Goal: Information Seeking & Learning: Compare options

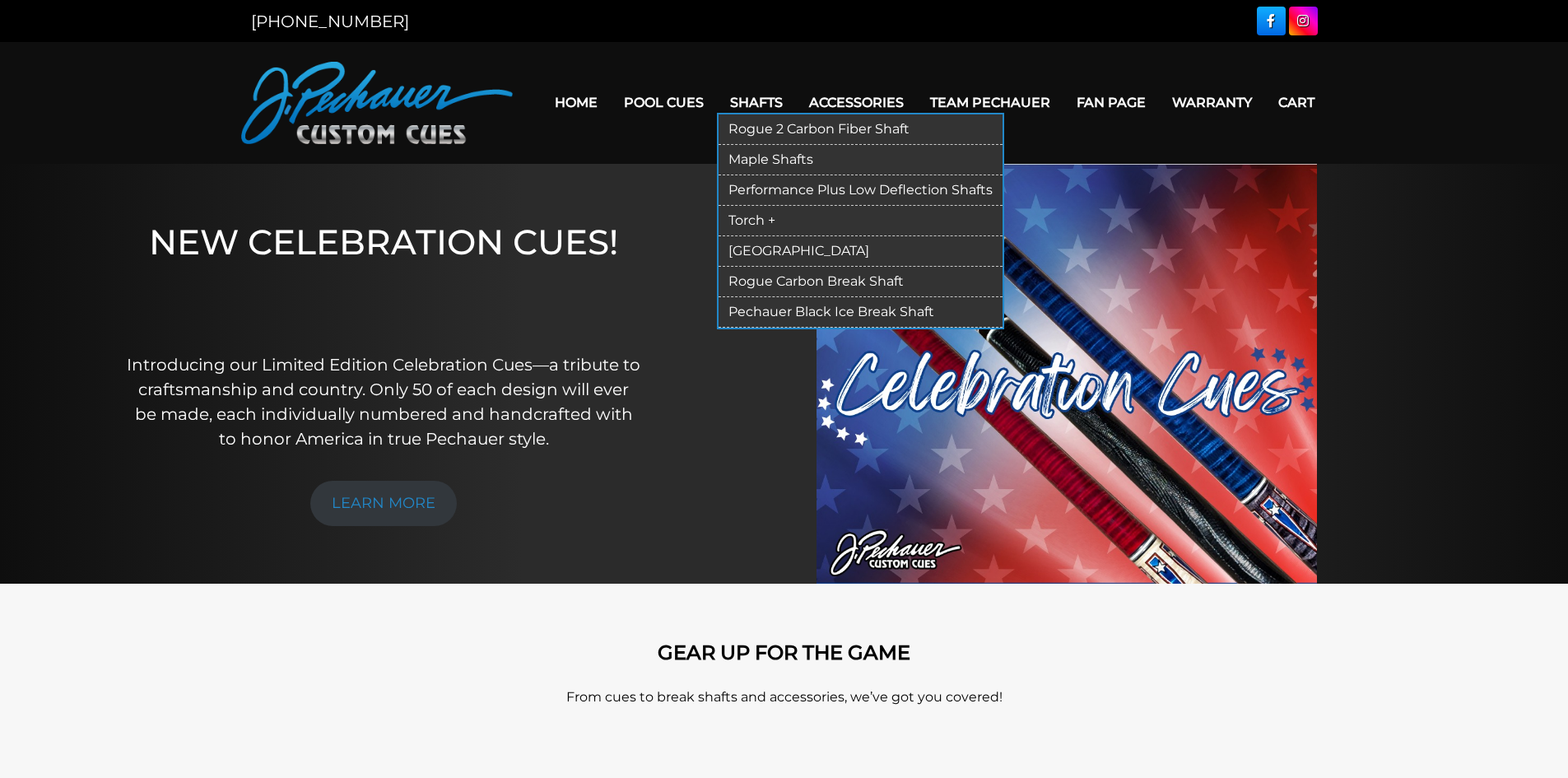
click at [782, 219] on link "Torch +" at bounding box center [860, 220] width 284 height 30
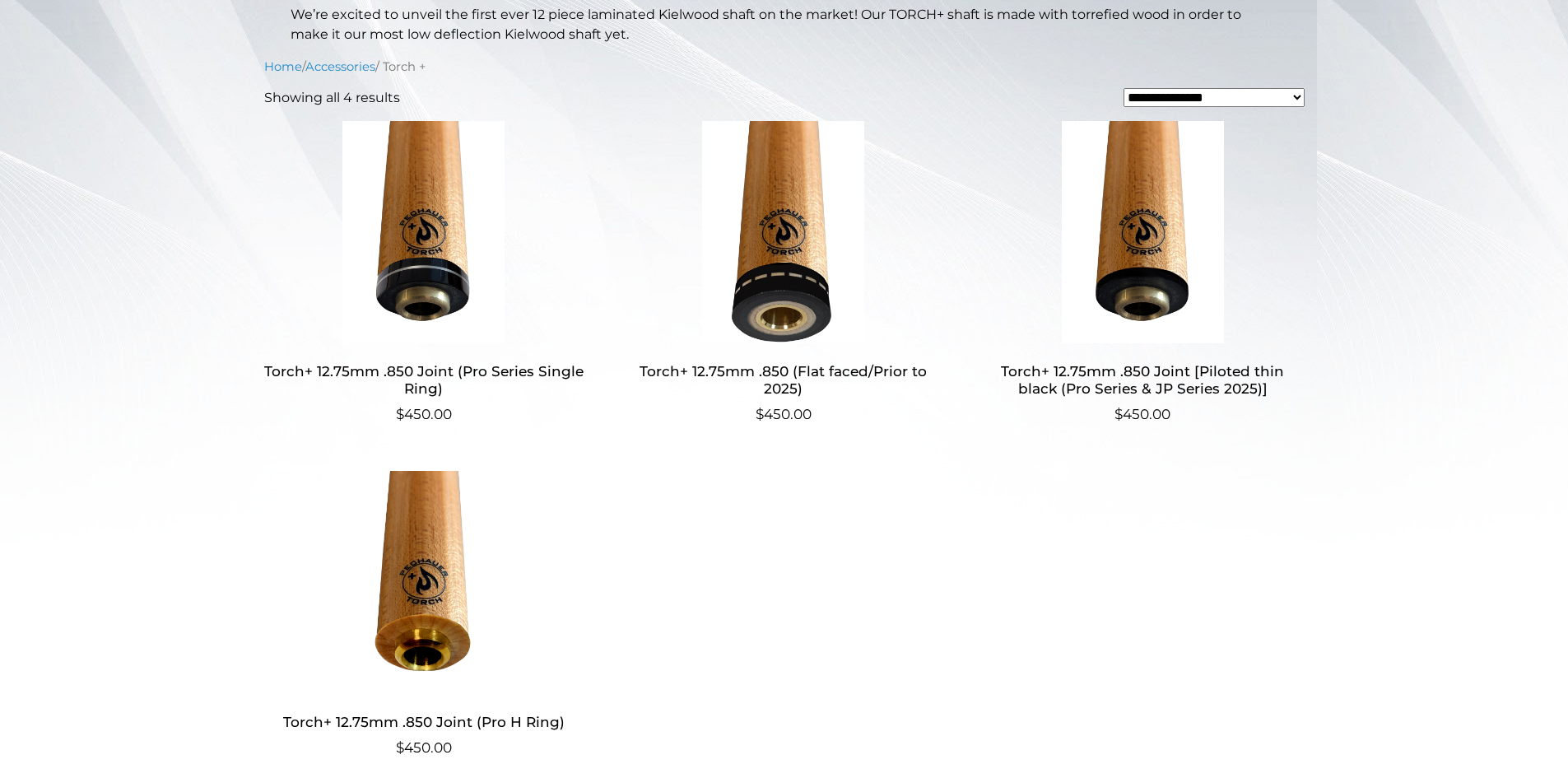
scroll to position [402, 0]
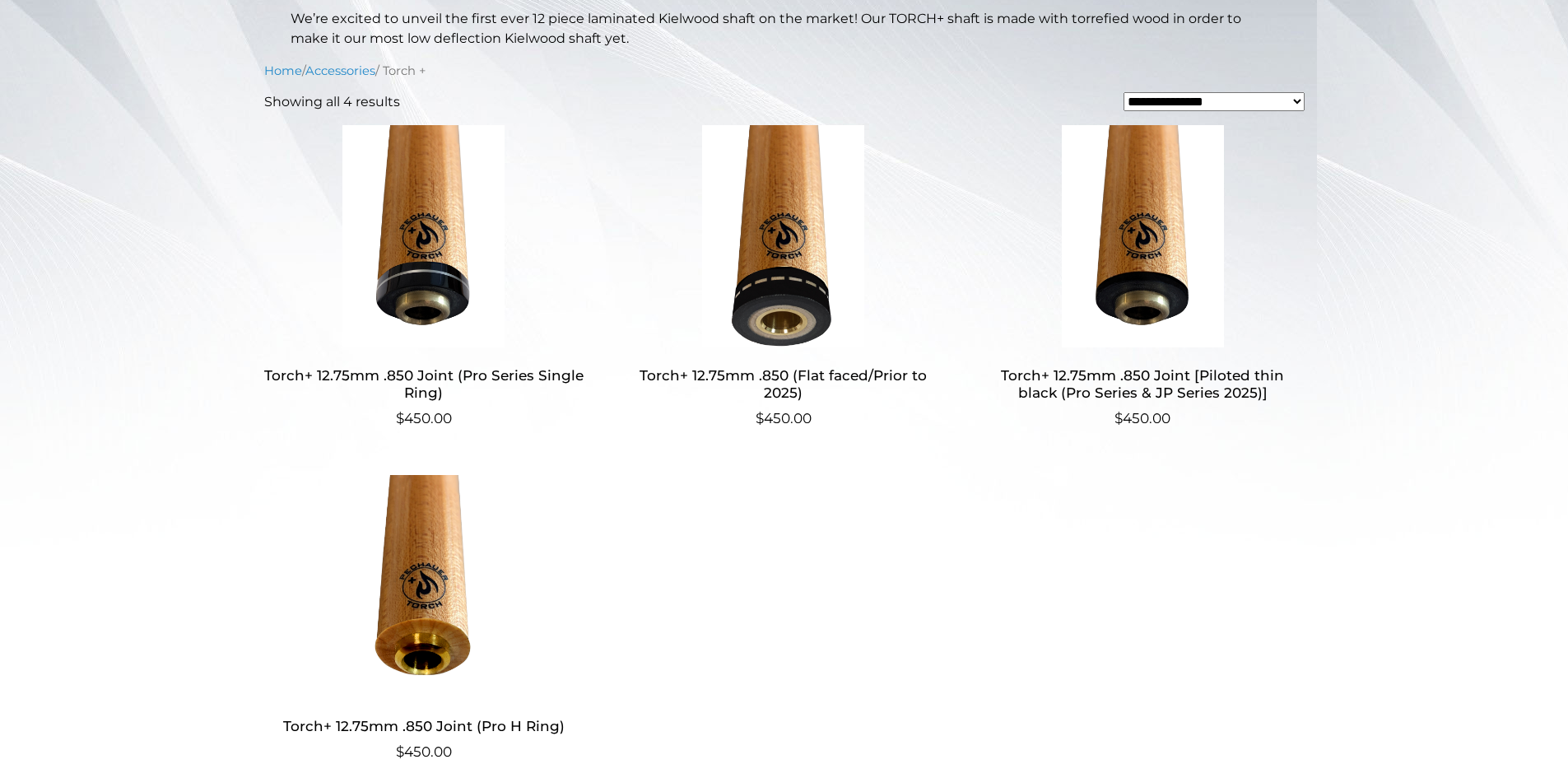
click at [829, 220] on img at bounding box center [783, 237] width 320 height 222
click at [817, 225] on img at bounding box center [783, 237] width 320 height 222
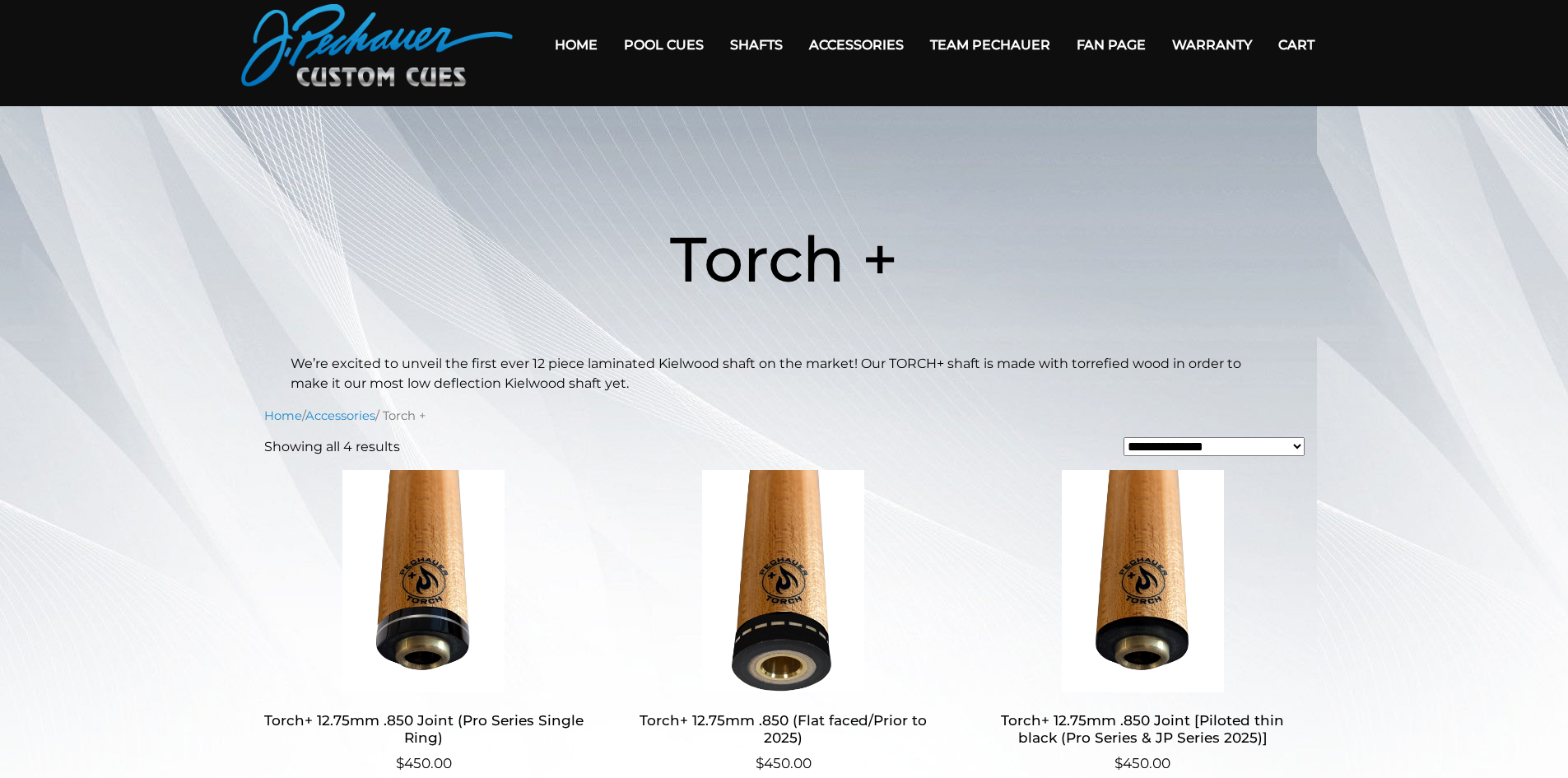
scroll to position [54, 0]
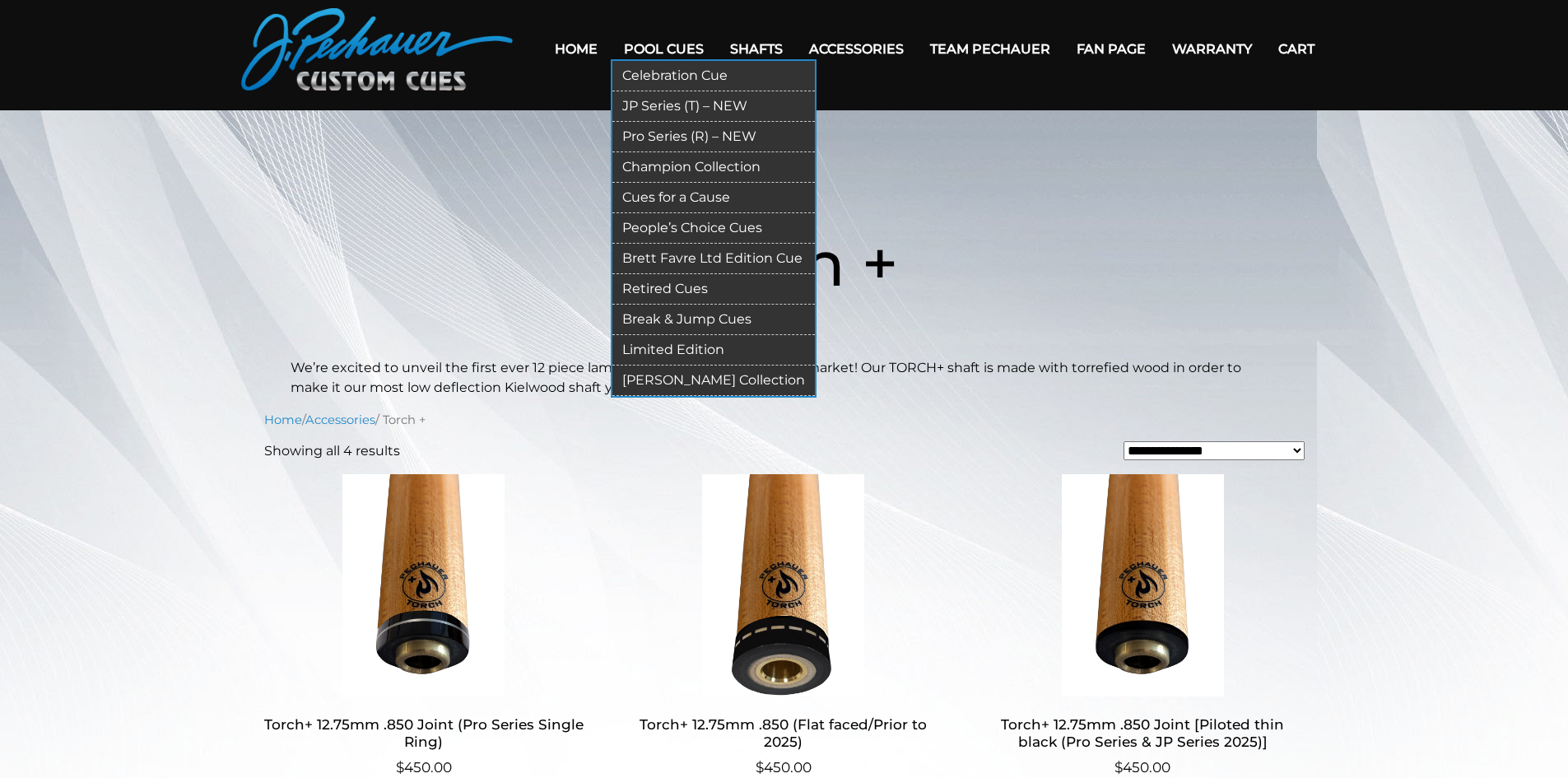
click at [653, 73] on link "Celebration Cue" at bounding box center [713, 76] width 203 height 30
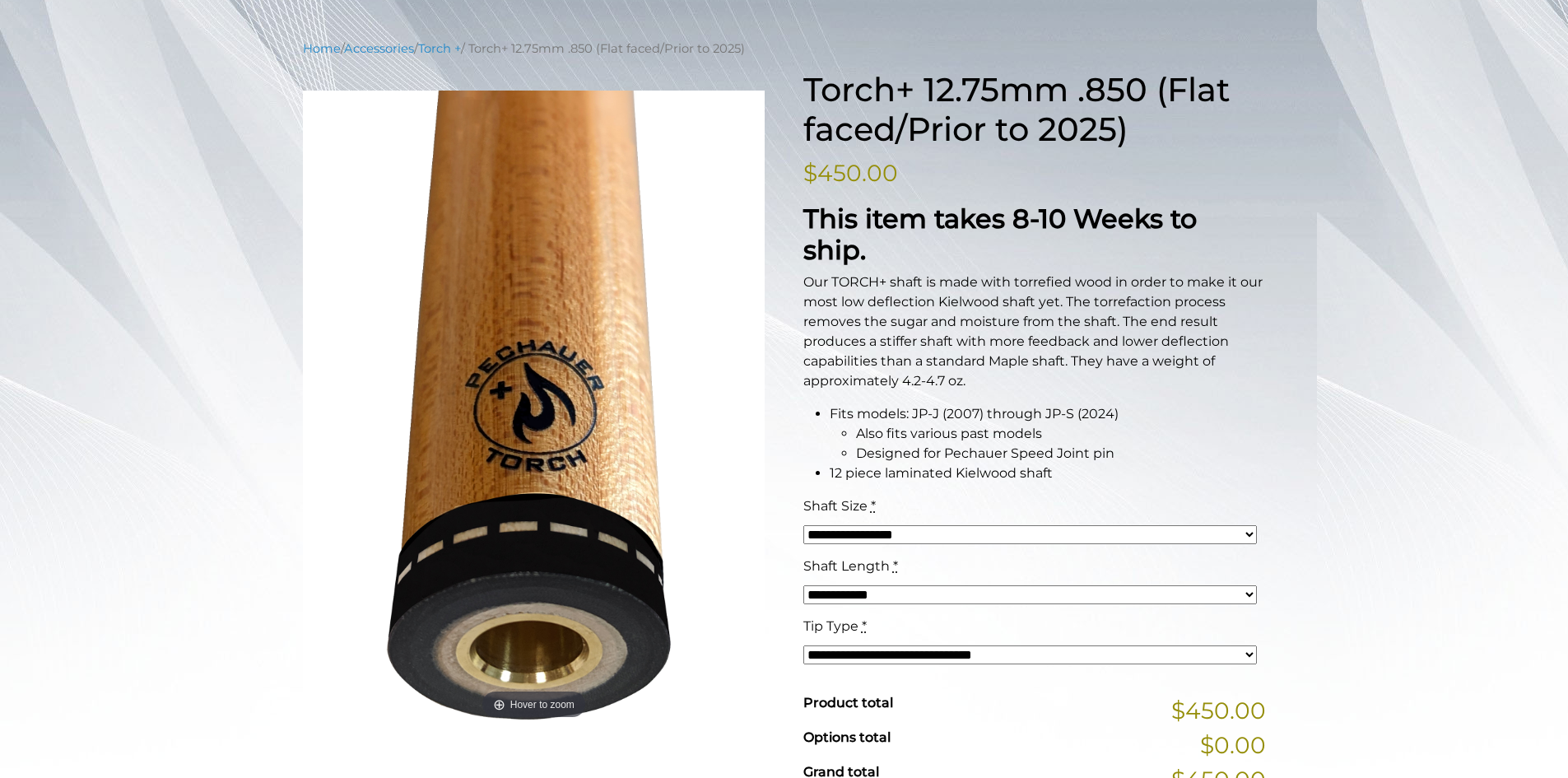
scroll to position [187, 0]
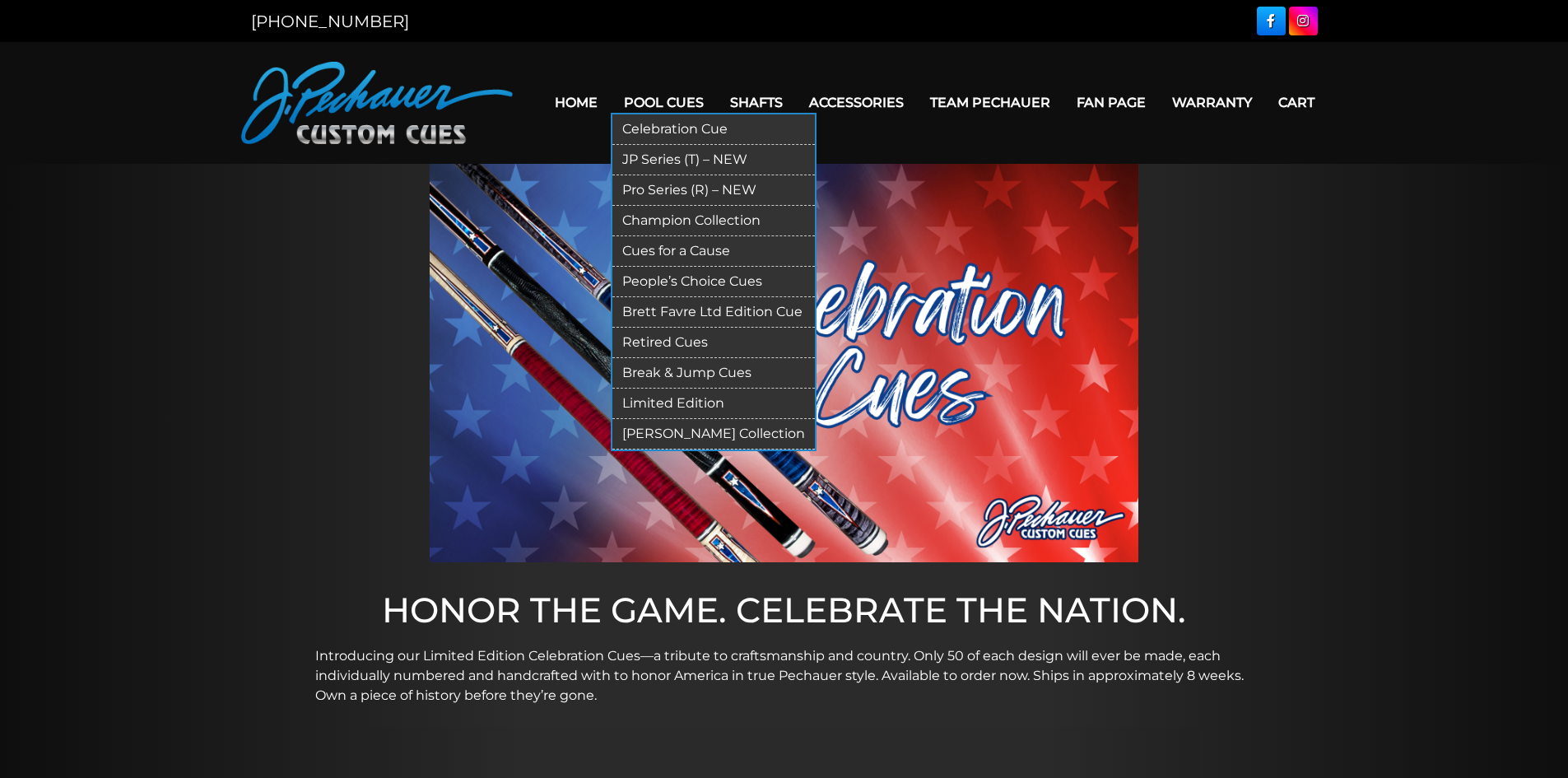
click at [664, 151] on link "JP Series (T) – NEW" at bounding box center [713, 159] width 203 height 30
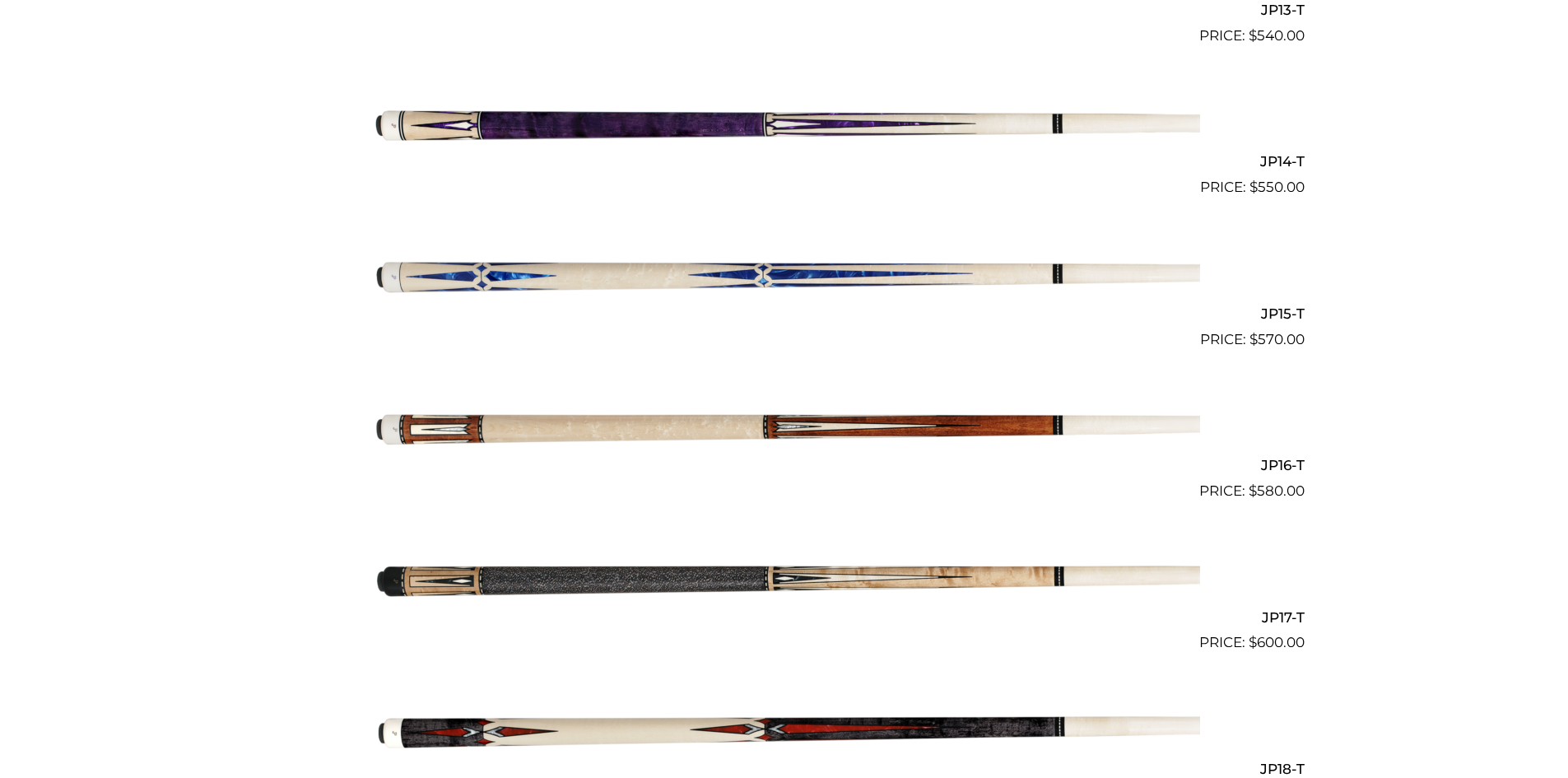
scroll to position [2455, 0]
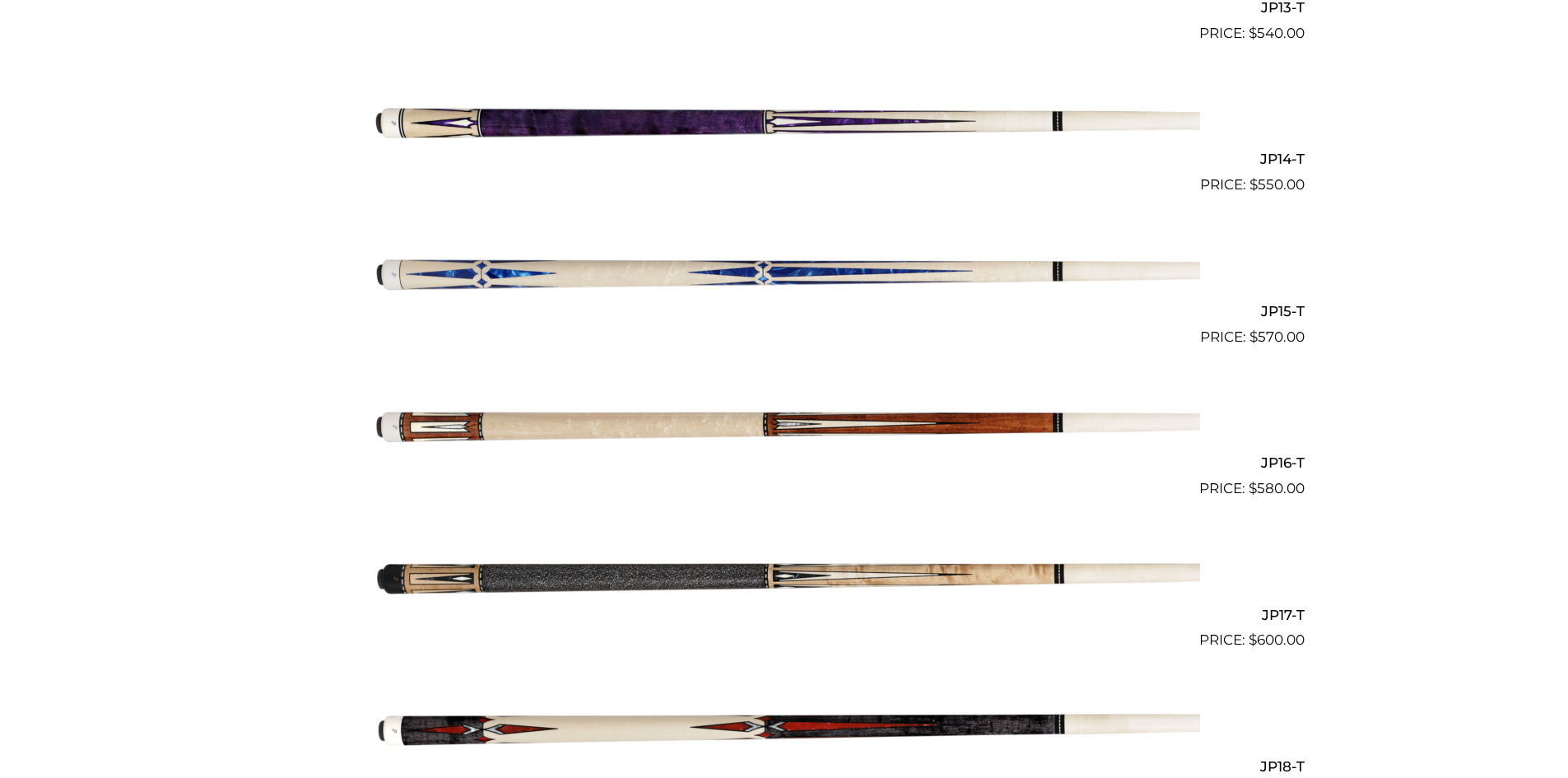
click at [562, 269] on img at bounding box center [784, 272] width 831 height 138
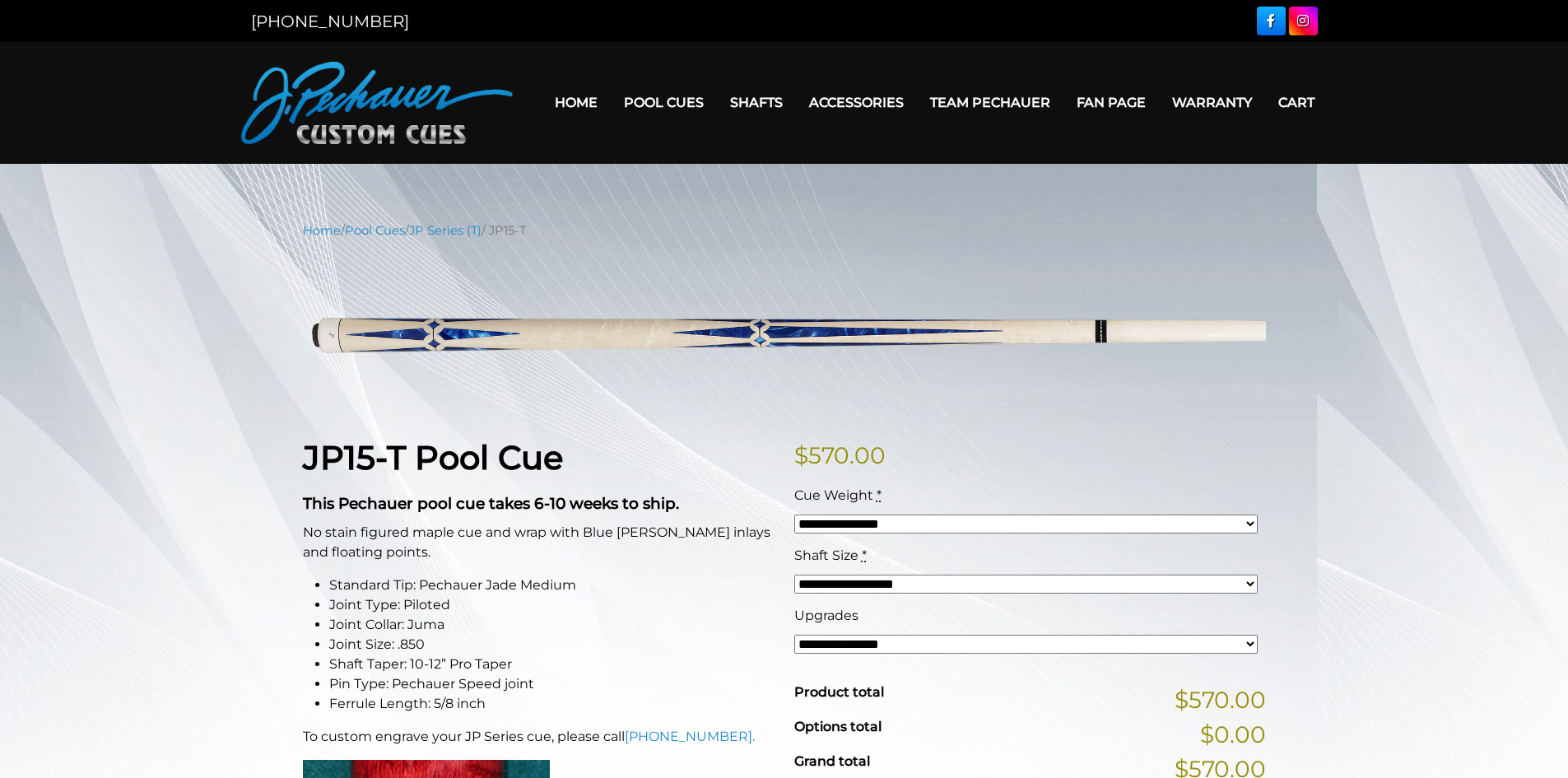
click at [1129, 109] on link "Fan Page" at bounding box center [1111, 103] width 95 height 42
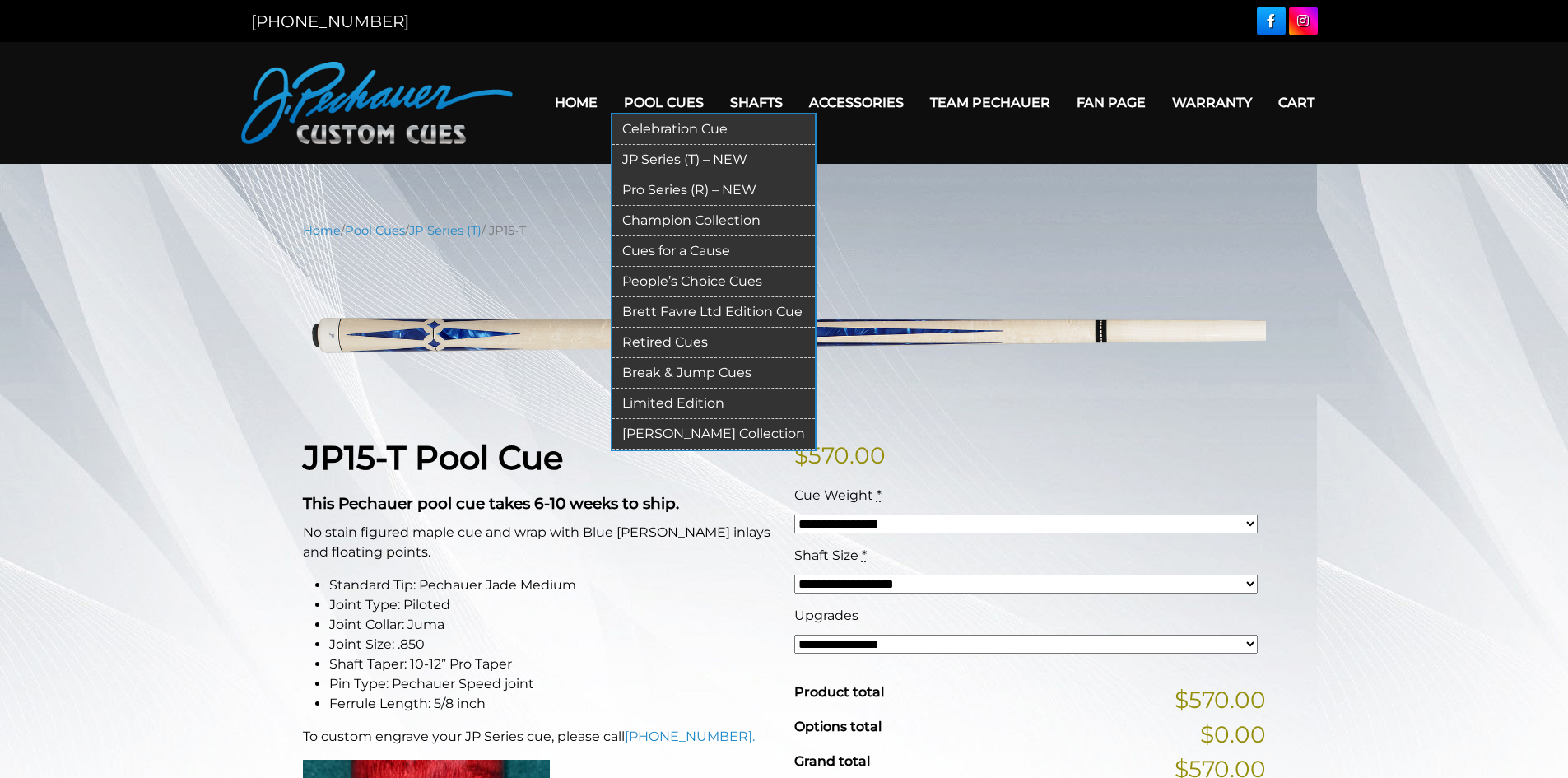
click at [652, 185] on link "Pro Series (R) – NEW" at bounding box center [713, 190] width 203 height 30
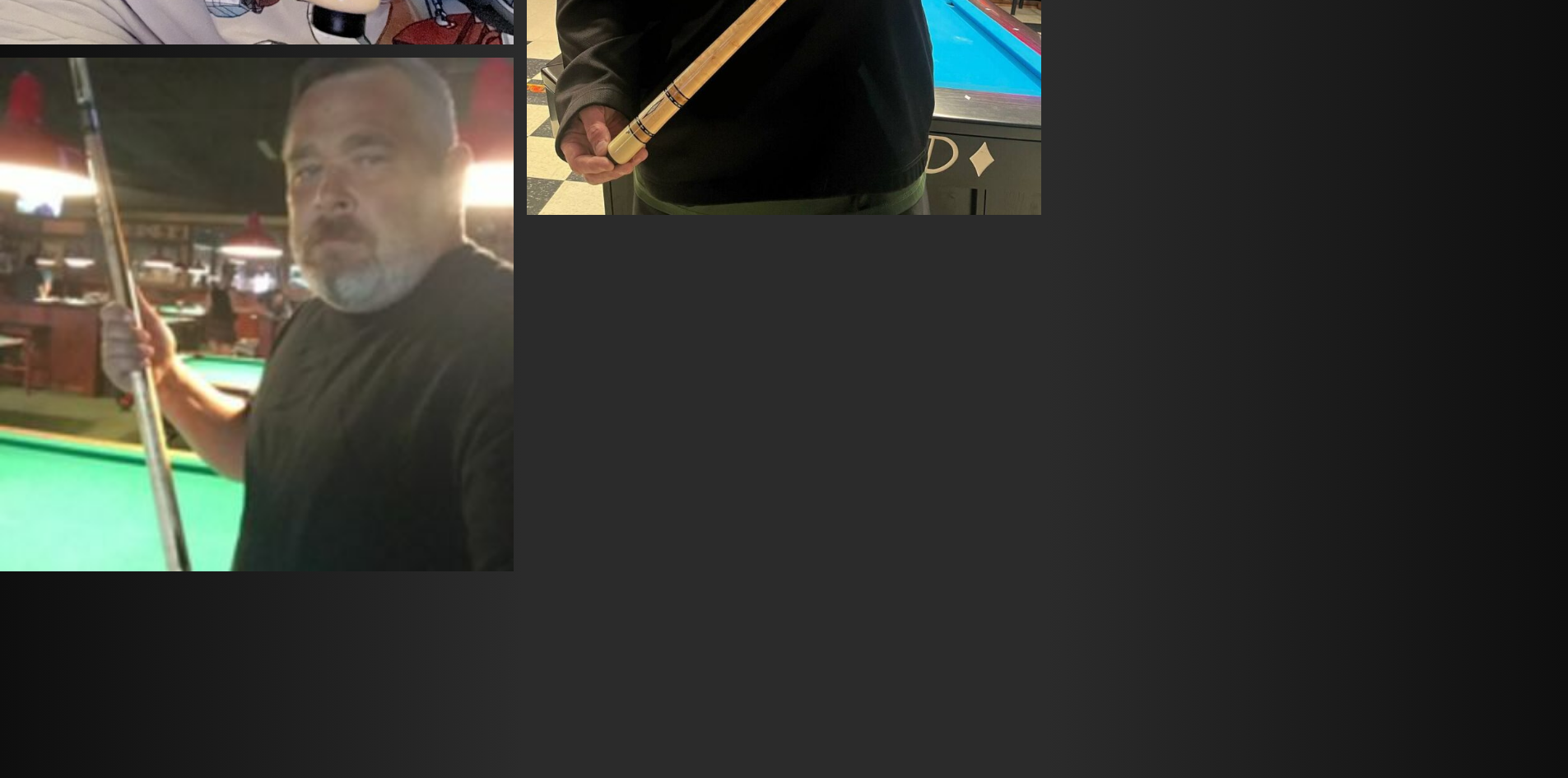
scroll to position [7640, 0]
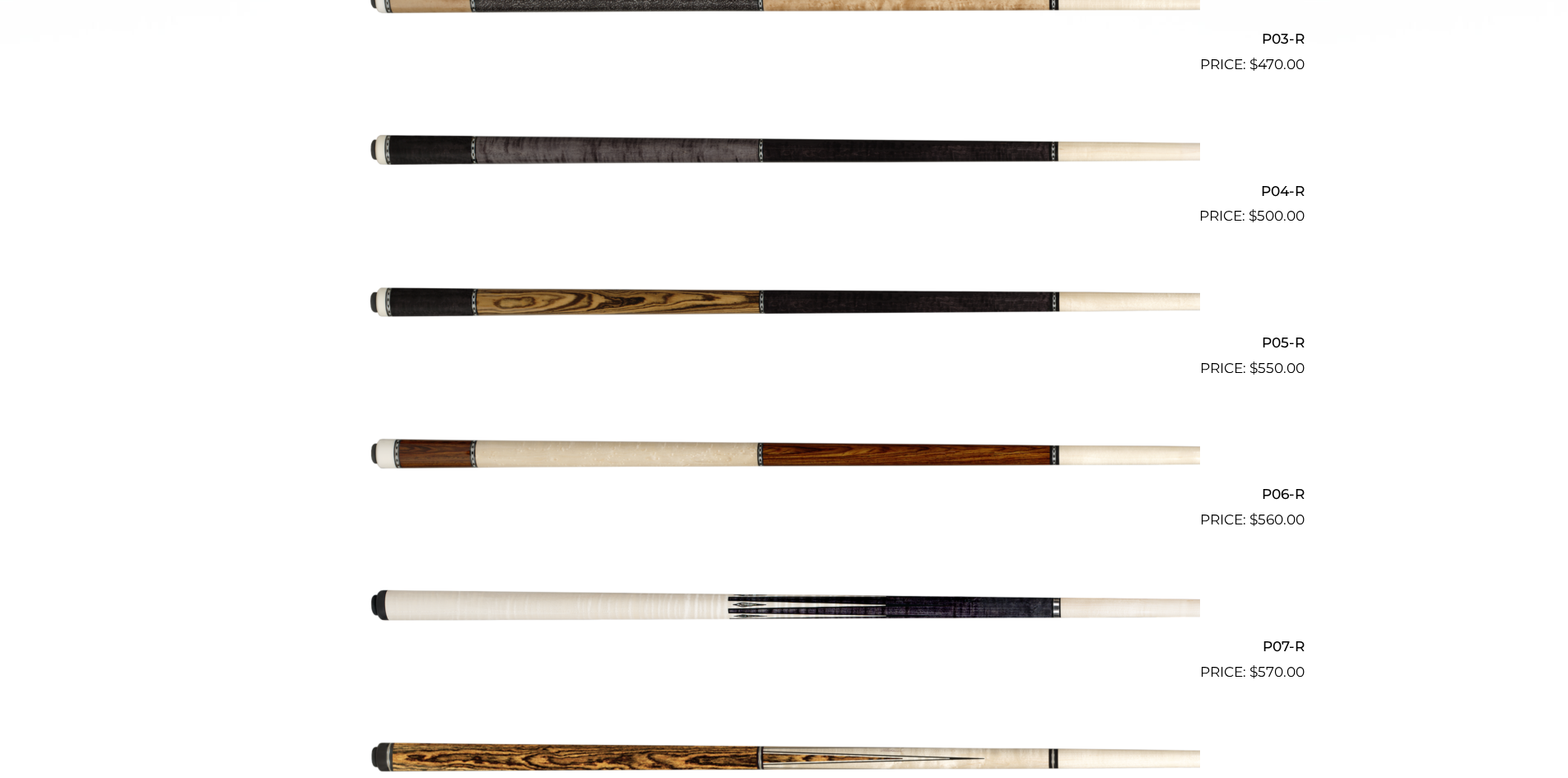
scroll to position [907, 0]
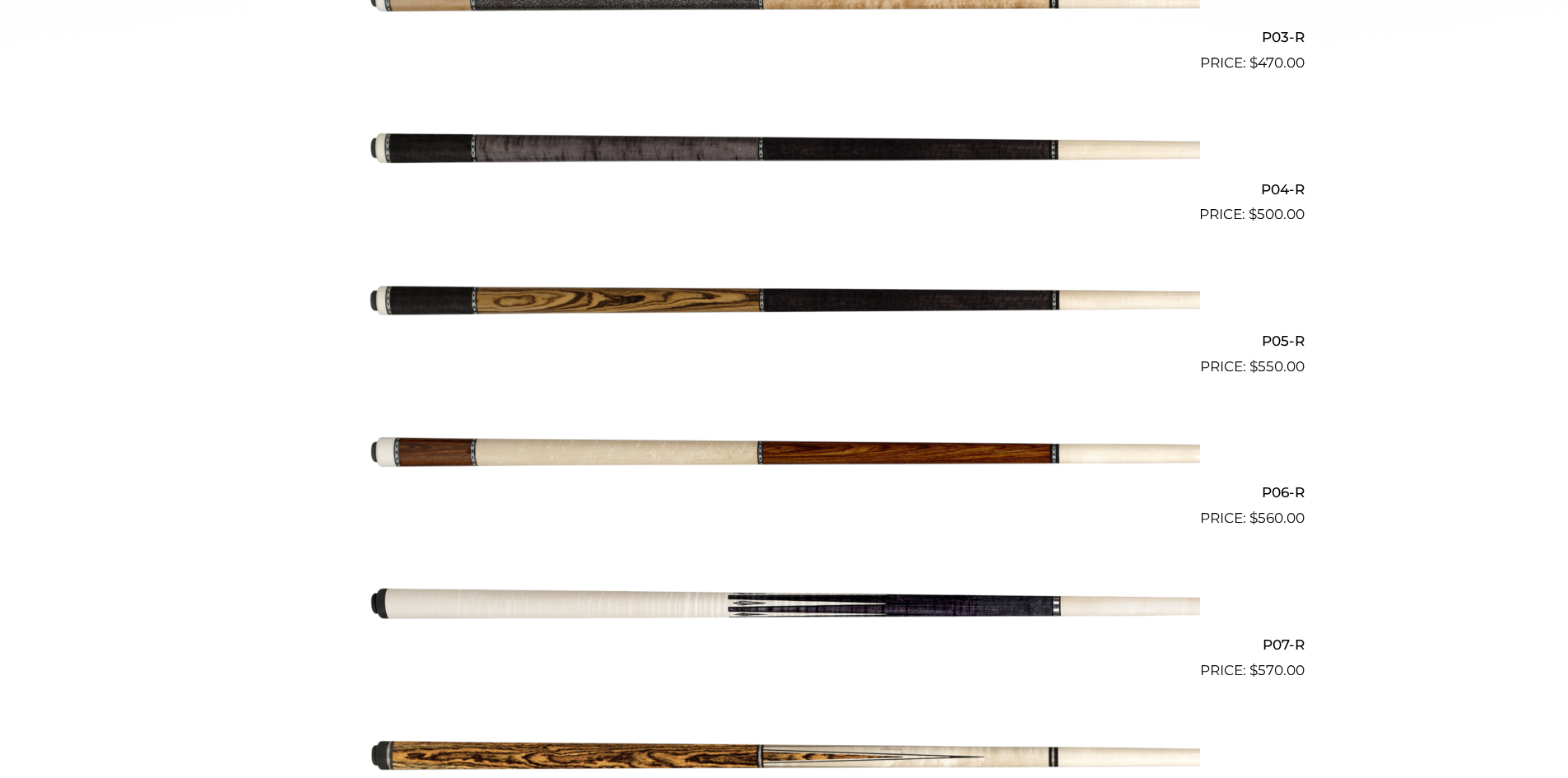
click at [498, 598] on img at bounding box center [784, 605] width 831 height 138
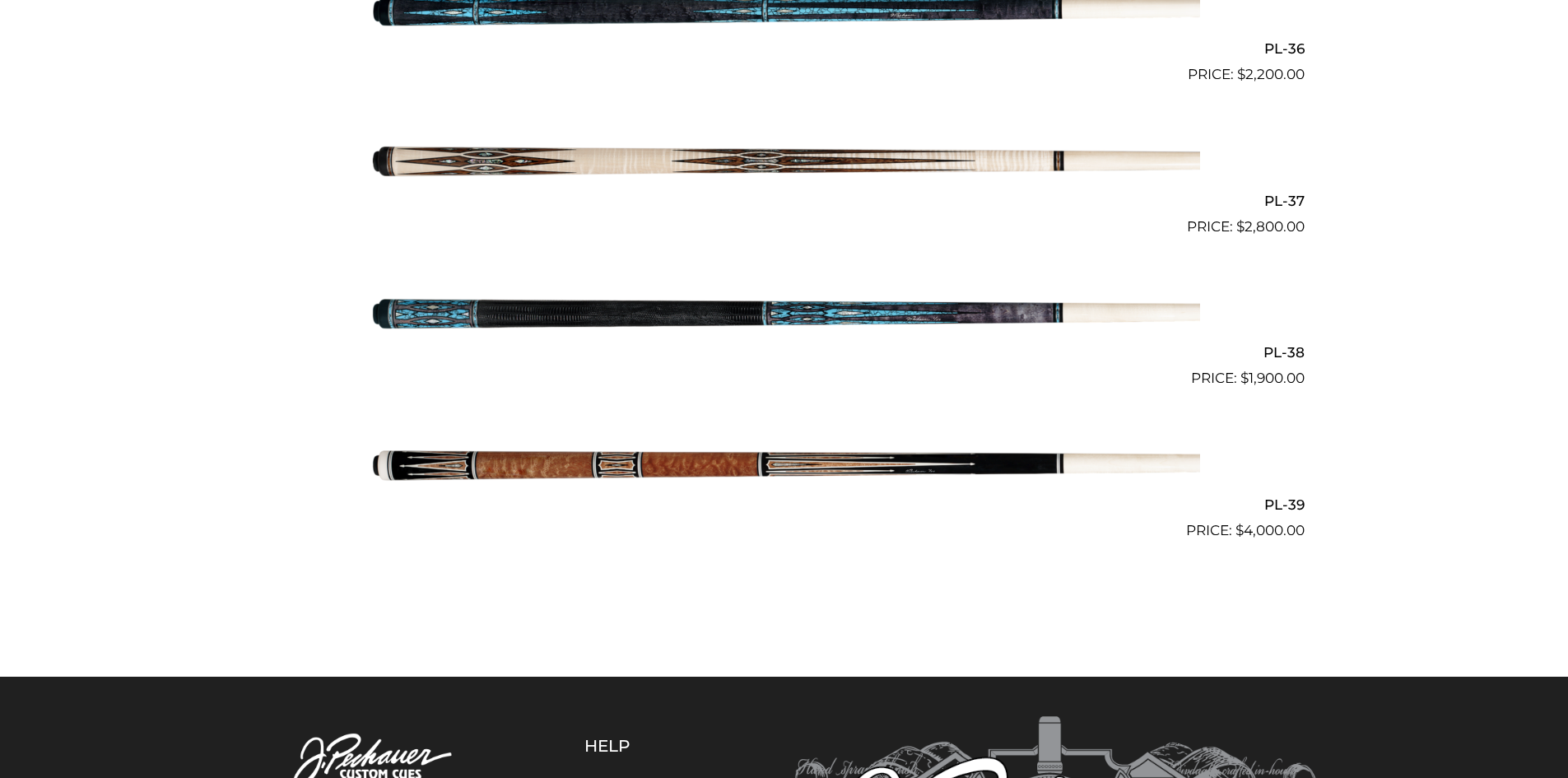
scroll to position [4565, 0]
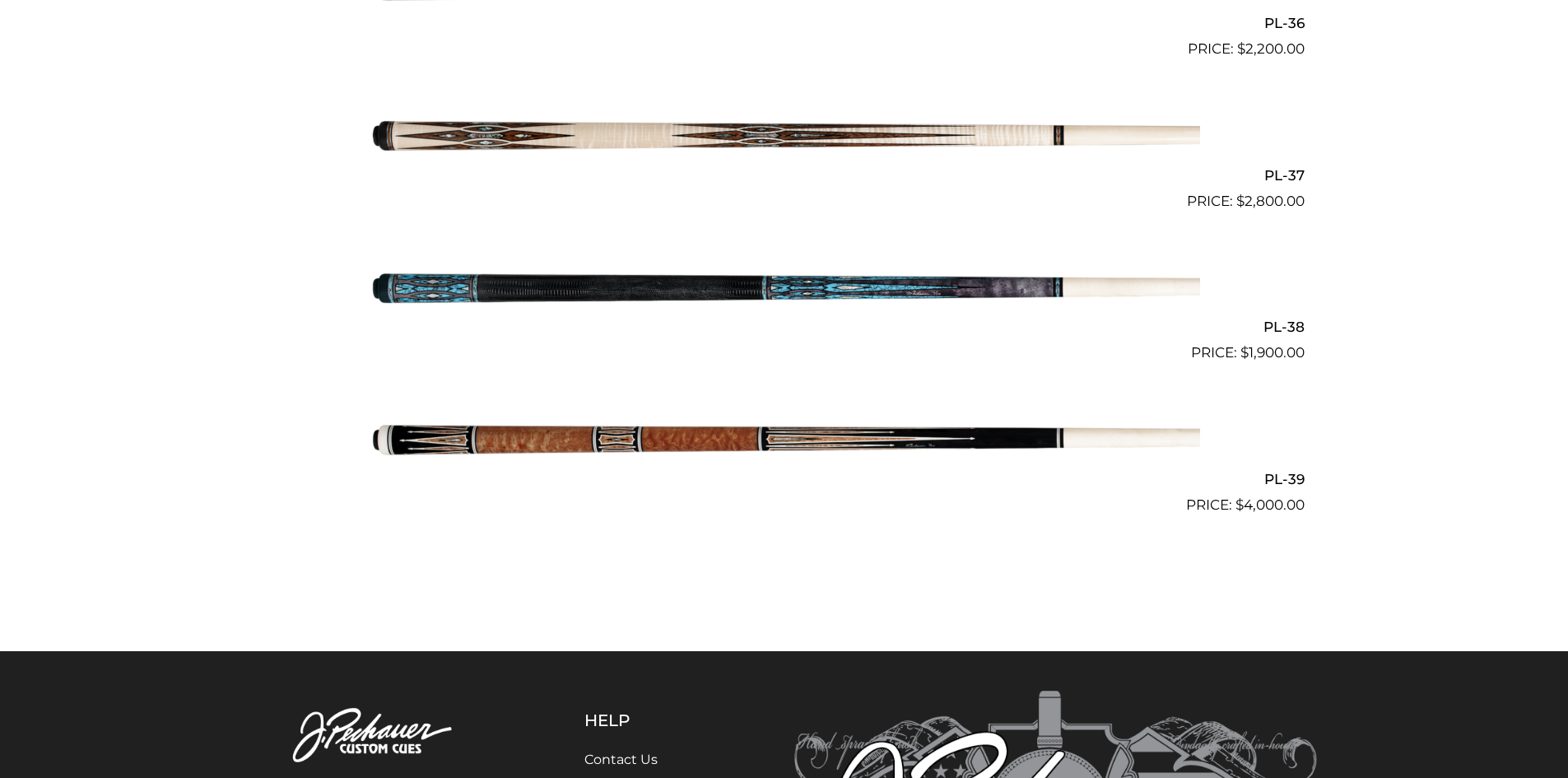
click at [630, 431] on img at bounding box center [784, 440] width 831 height 138
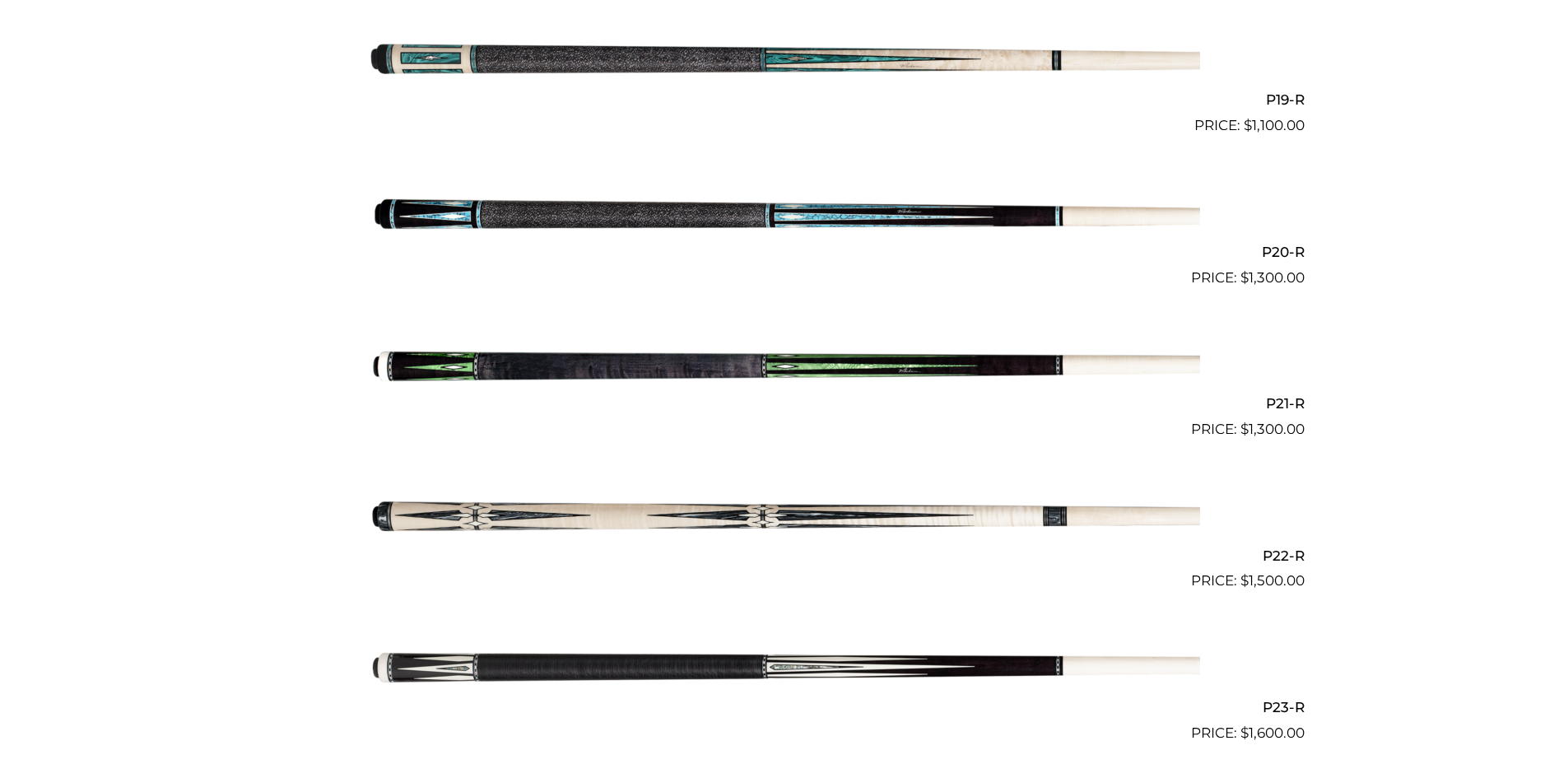
scroll to position [3263, 0]
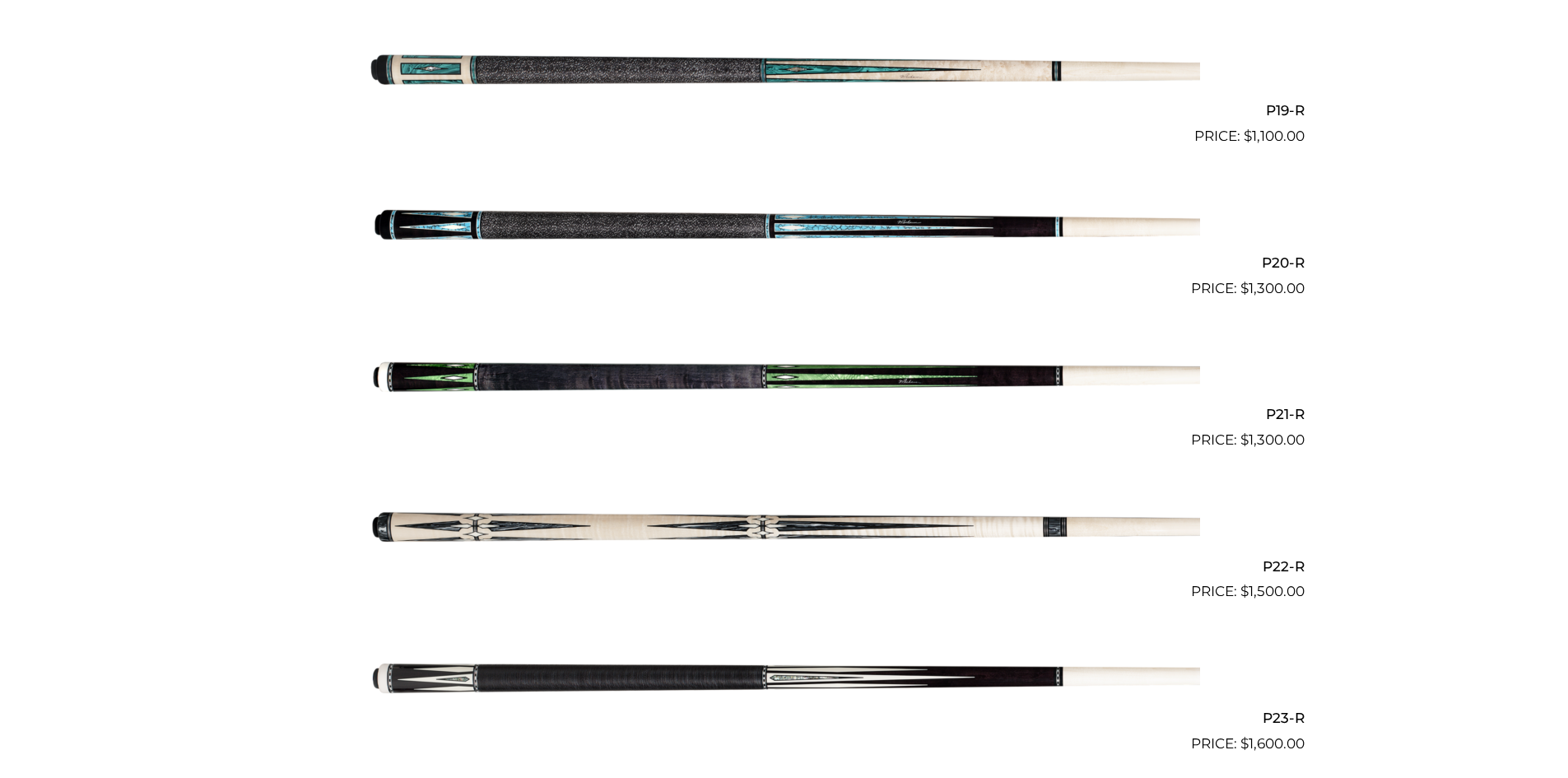
click at [985, 528] on img at bounding box center [784, 527] width 831 height 138
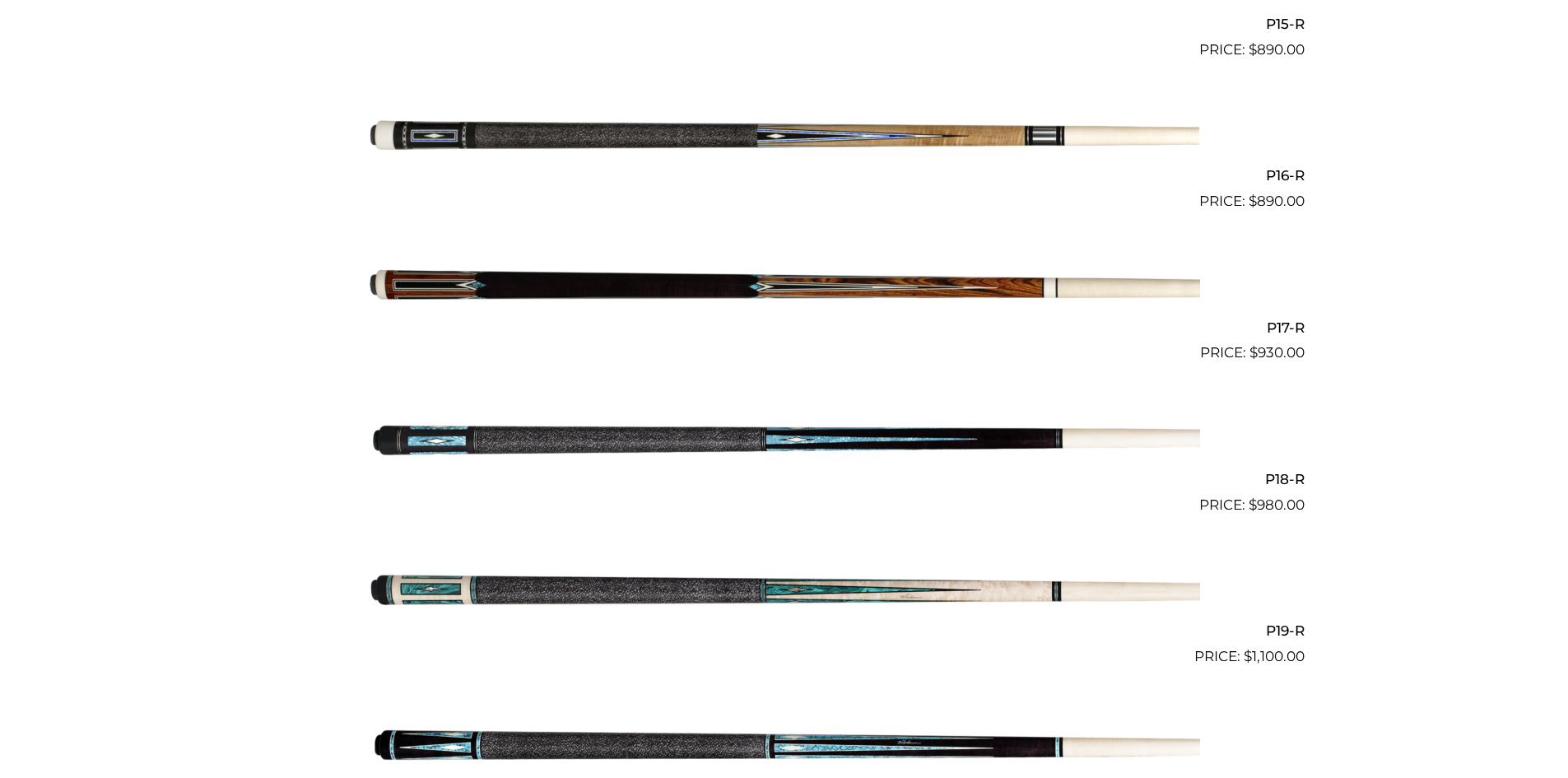
scroll to position [2741, 0]
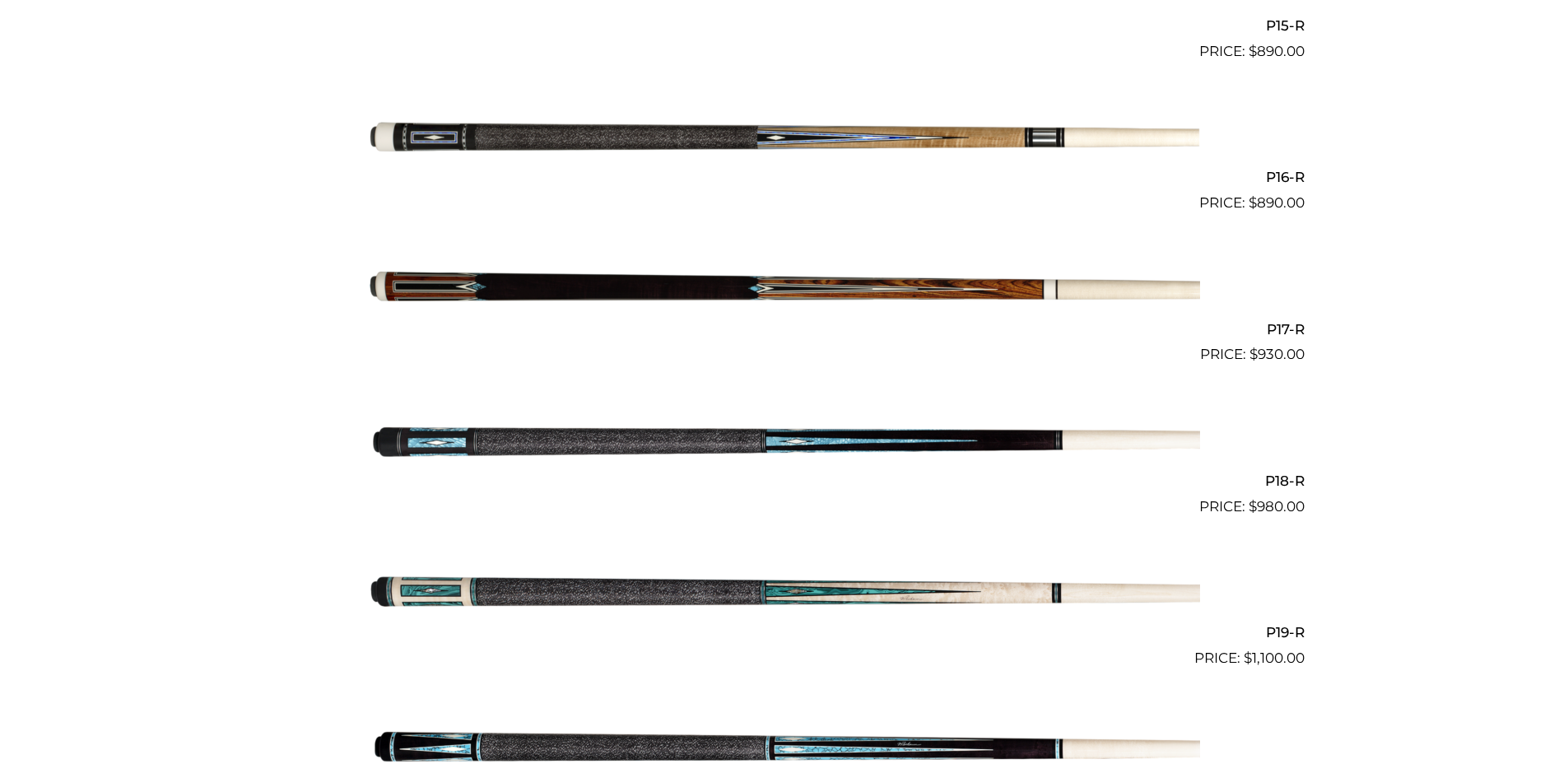
click at [822, 291] on img at bounding box center [784, 290] width 831 height 138
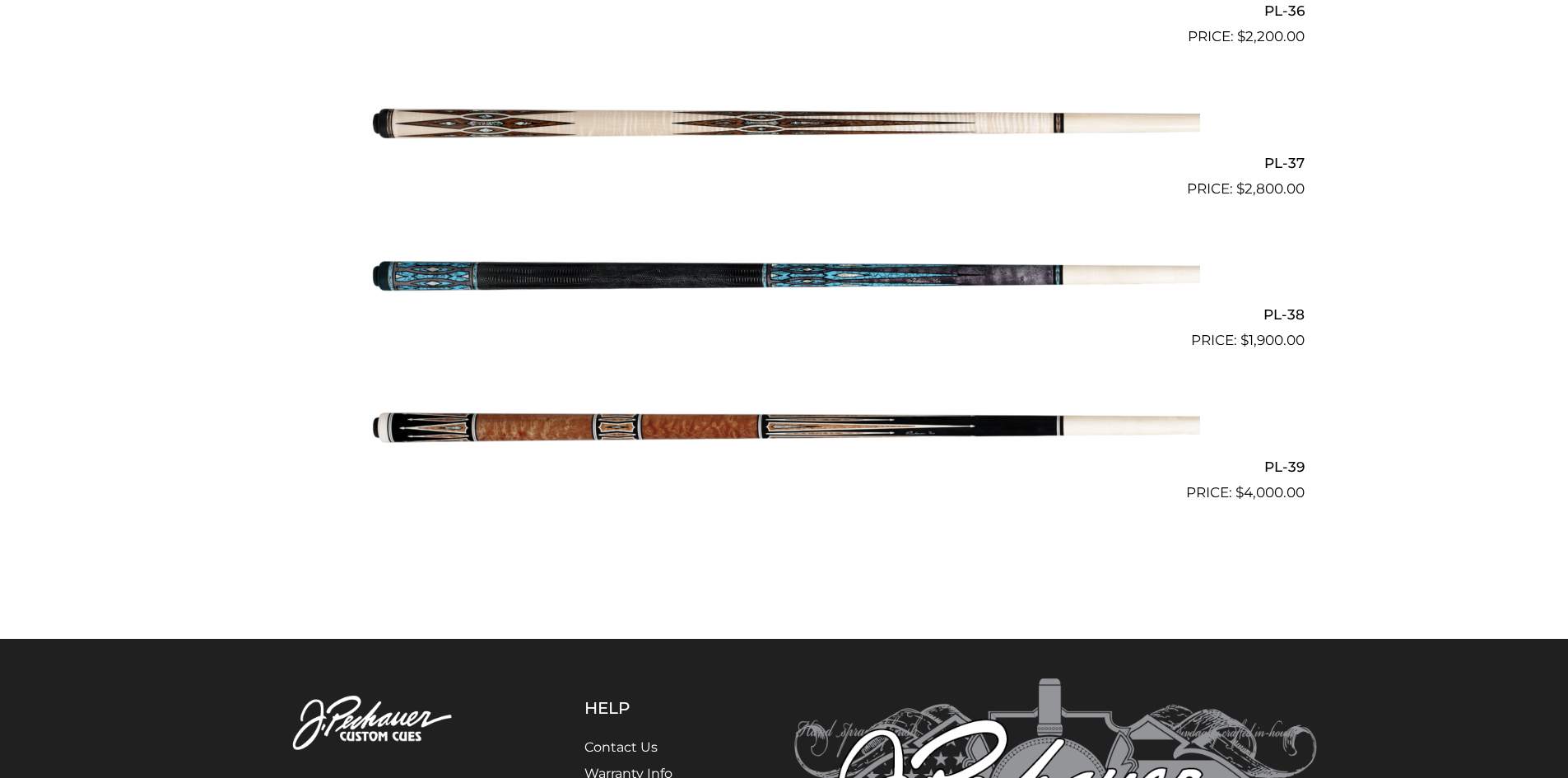
scroll to position [4580, 0]
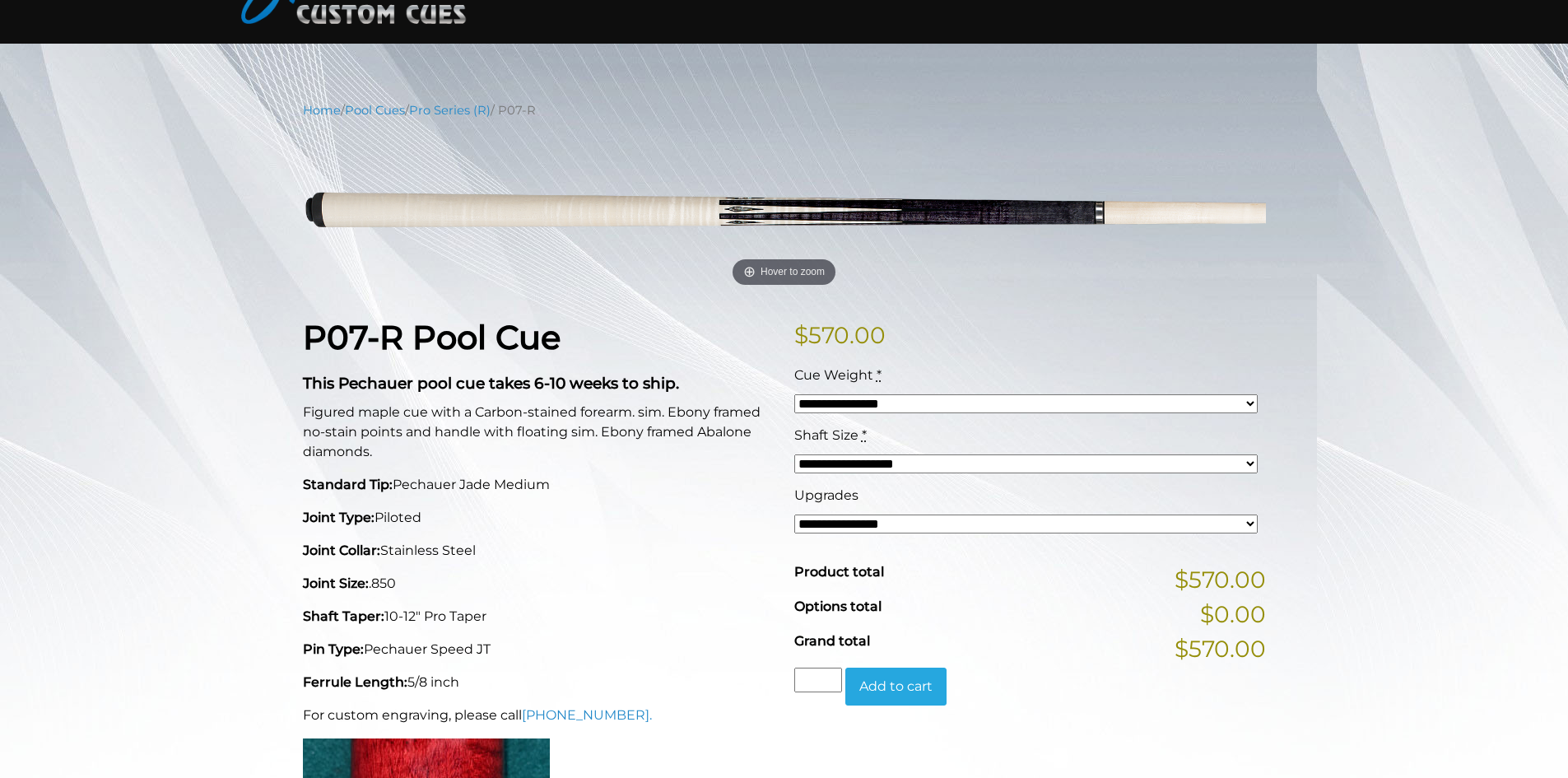
scroll to position [165, 0]
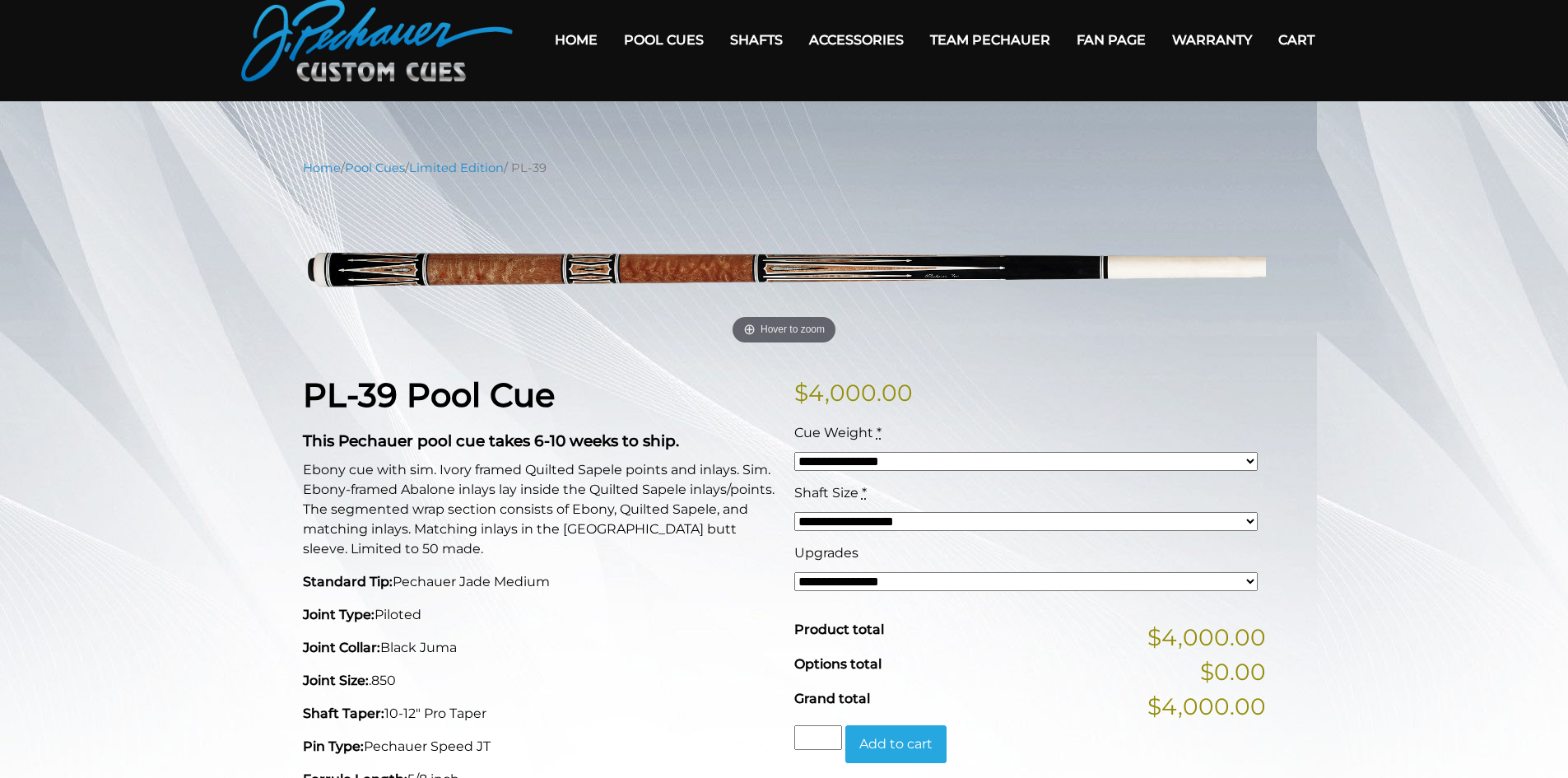
scroll to position [61, 0]
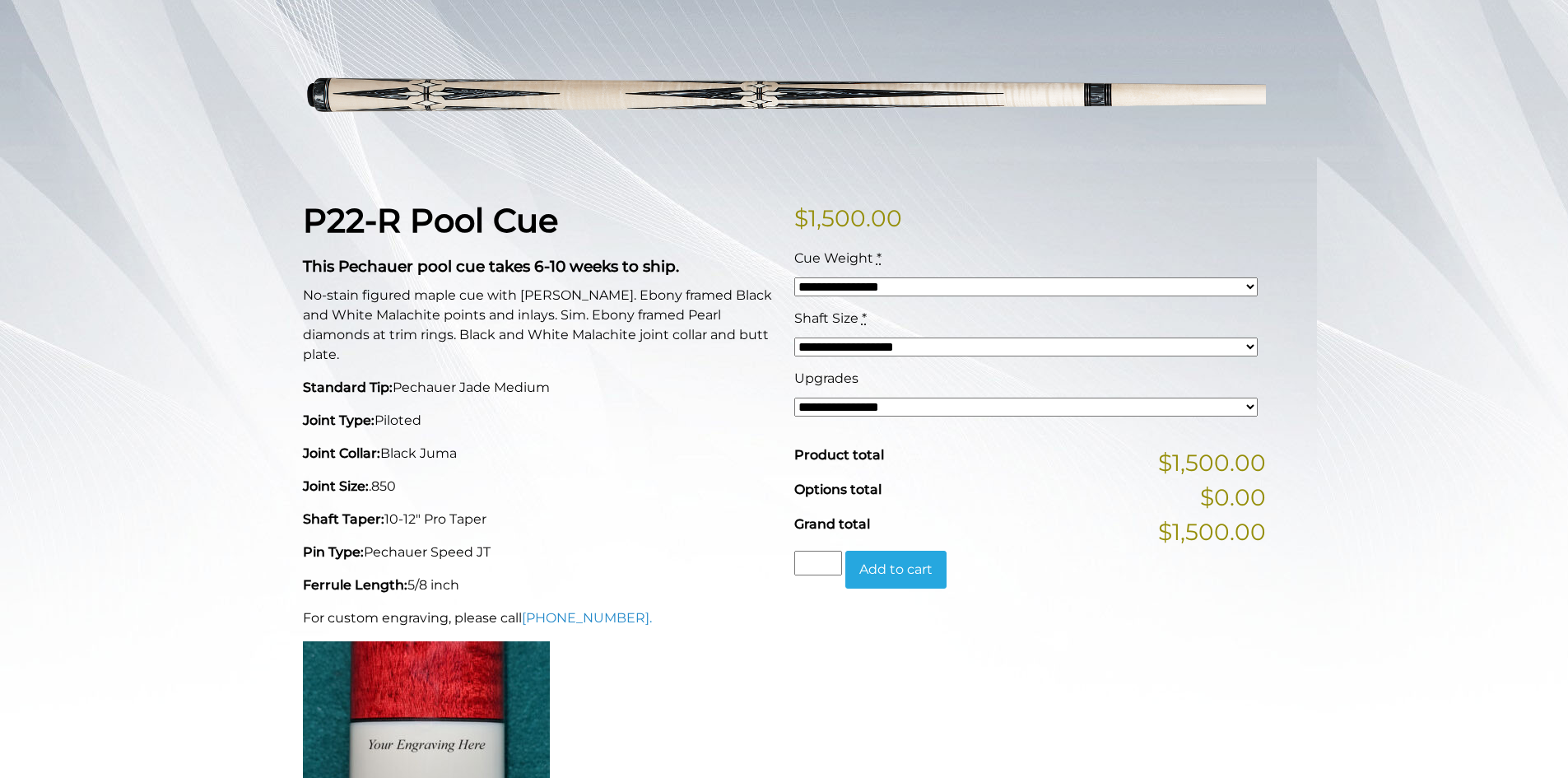
scroll to position [247, 0]
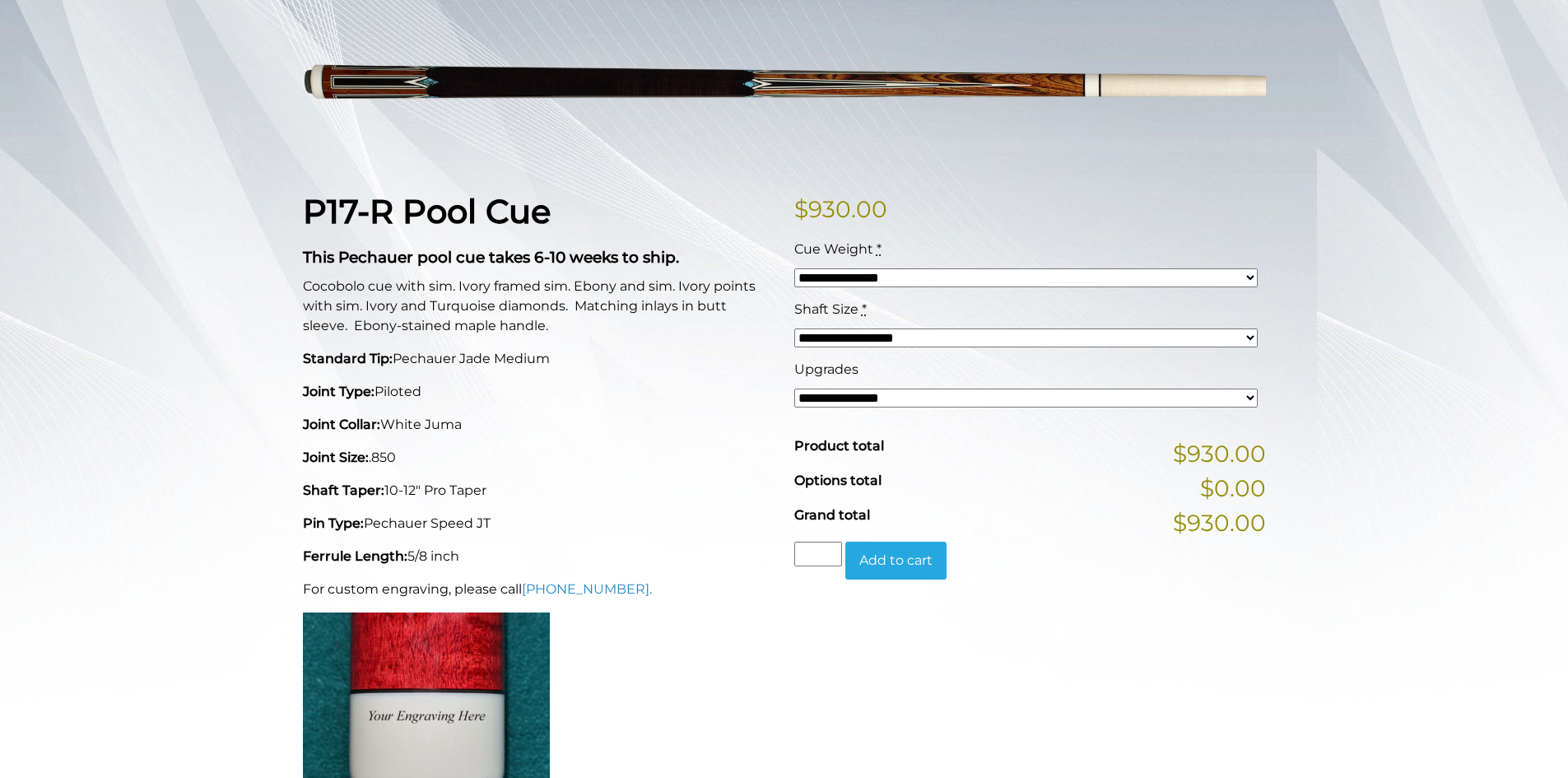
scroll to position [247, 0]
